Goal: Find specific page/section: Find specific page/section

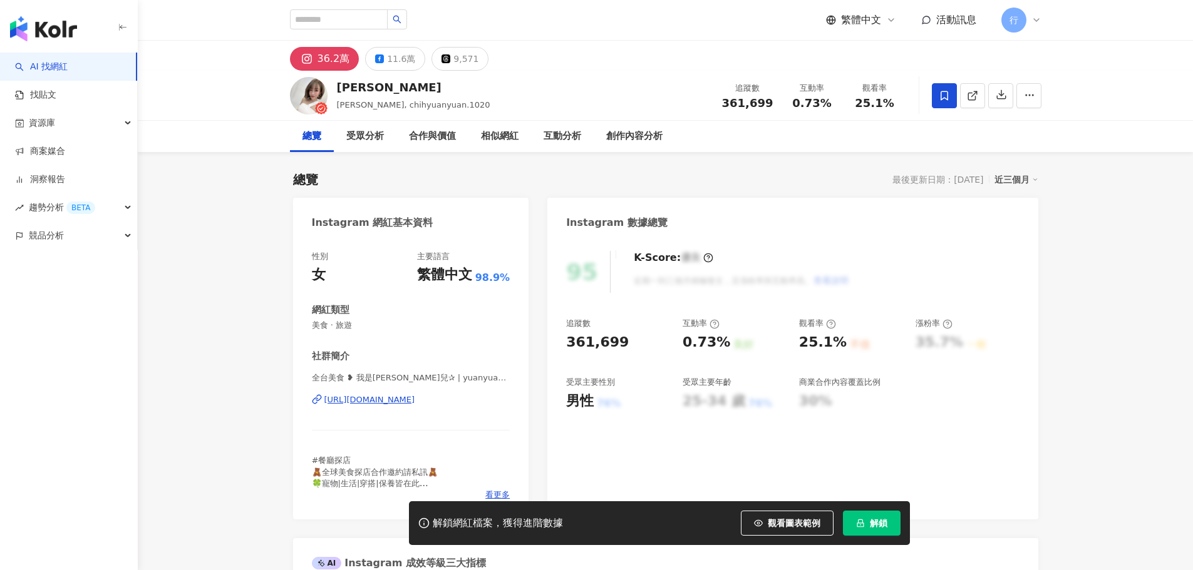
click at [404, 401] on div "[URL][DOMAIN_NAME]" at bounding box center [369, 399] width 91 height 11
click at [383, 62] on button "11.6萬" at bounding box center [395, 59] width 60 height 24
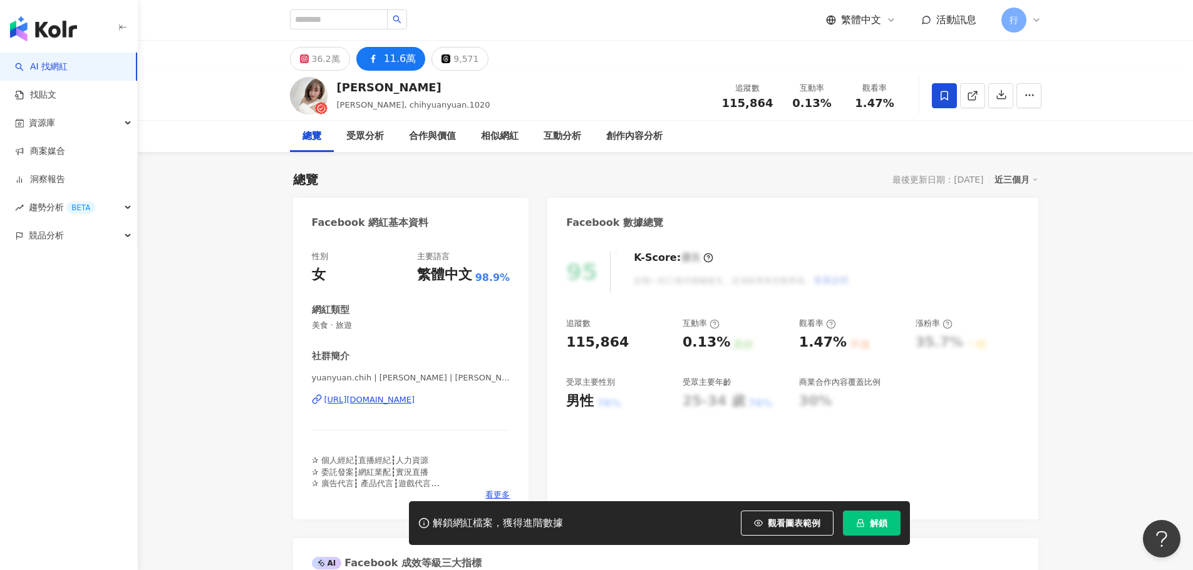
click at [414, 404] on div "[URL][DOMAIN_NAME]" at bounding box center [369, 399] width 91 height 11
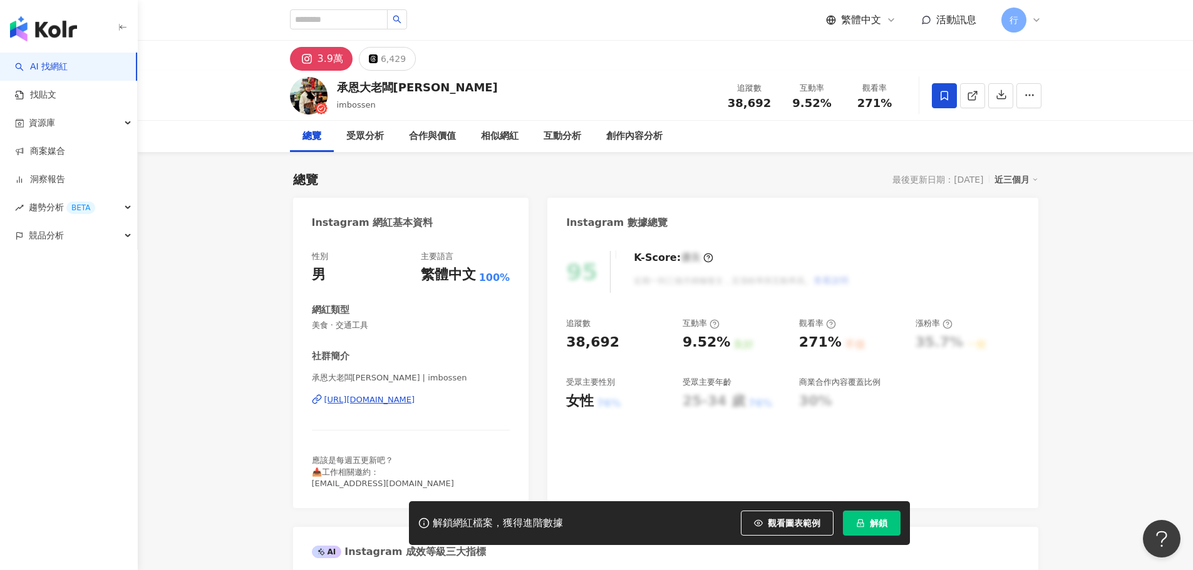
click at [408, 398] on div "https://www.instagram.com/imbossen/" at bounding box center [369, 399] width 91 height 11
